Goal: Check status

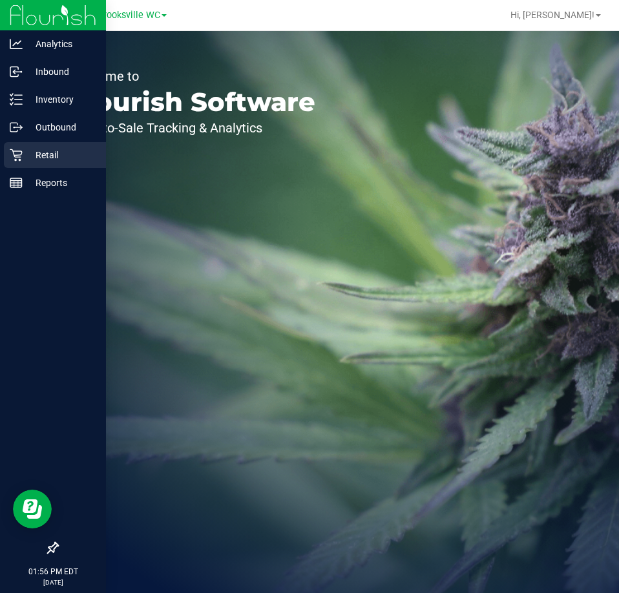
click at [34, 153] on p "Retail" at bounding box center [62, 155] width 78 height 16
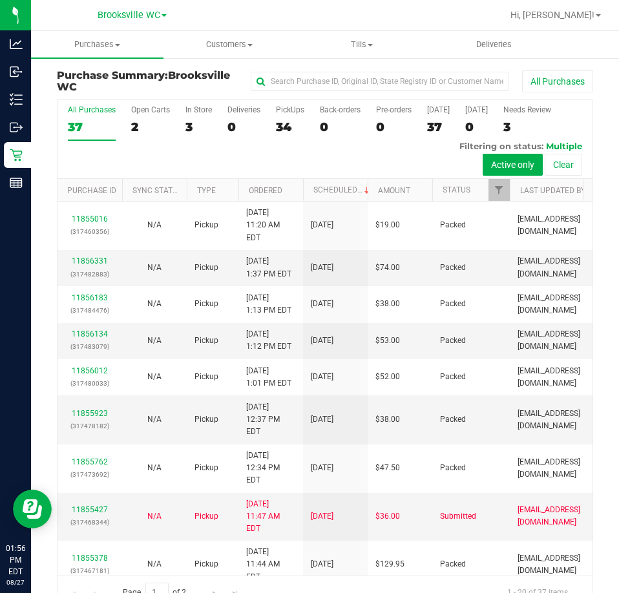
click at [474, 193] on th "Status" at bounding box center [471, 190] width 78 height 23
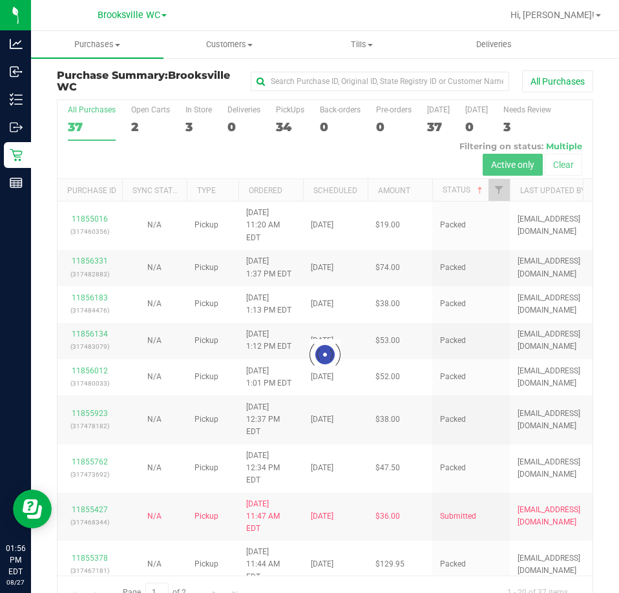
click at [478, 191] on div at bounding box center [325, 354] width 535 height 509
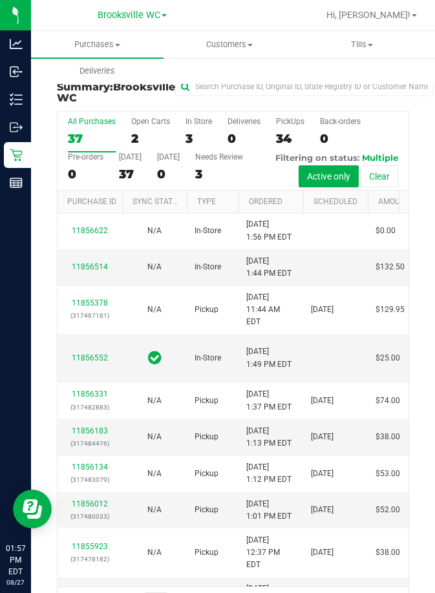
click at [375, 139] on div "All Purchases 37 Open Carts 2 In Store 3 Deliveries 0 PickUps 34 Back-orders 0 …" at bounding box center [233, 151] width 351 height 79
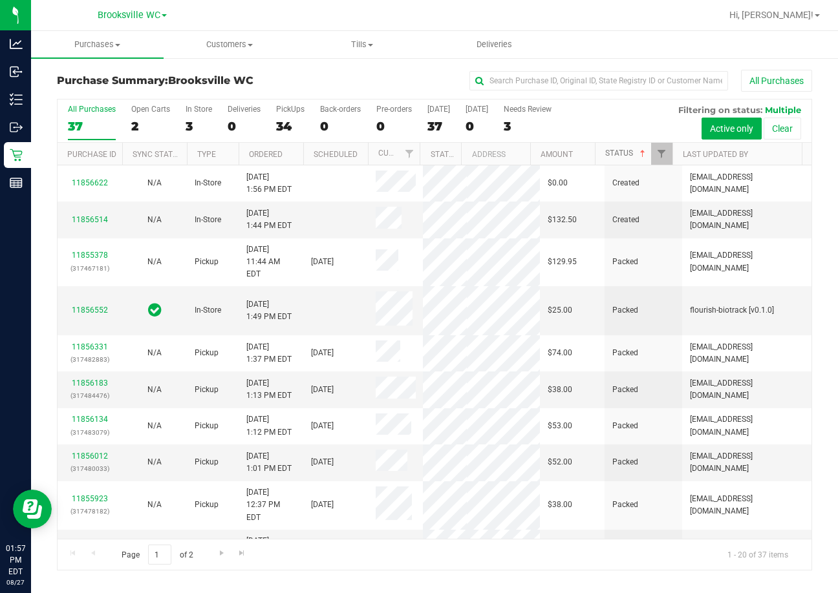
click at [618, 154] on span at bounding box center [642, 154] width 10 height 10
